Goal: Navigation & Orientation: Find specific page/section

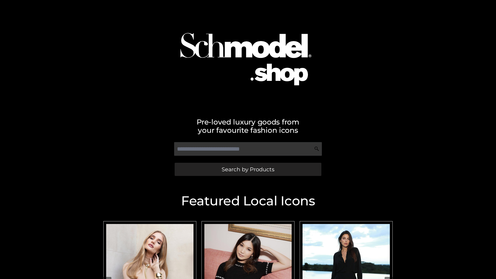
click at [248, 169] on span "Search by Products" at bounding box center [247, 168] width 53 height 5
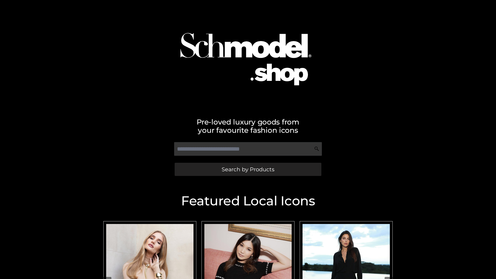
click at [248, 169] on span "Search by Products" at bounding box center [247, 168] width 53 height 5
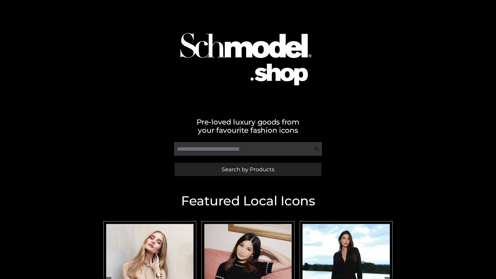
click at [248, 169] on span "Search by Products" at bounding box center [247, 168] width 53 height 5
